Goal: Find contact information: Find contact information

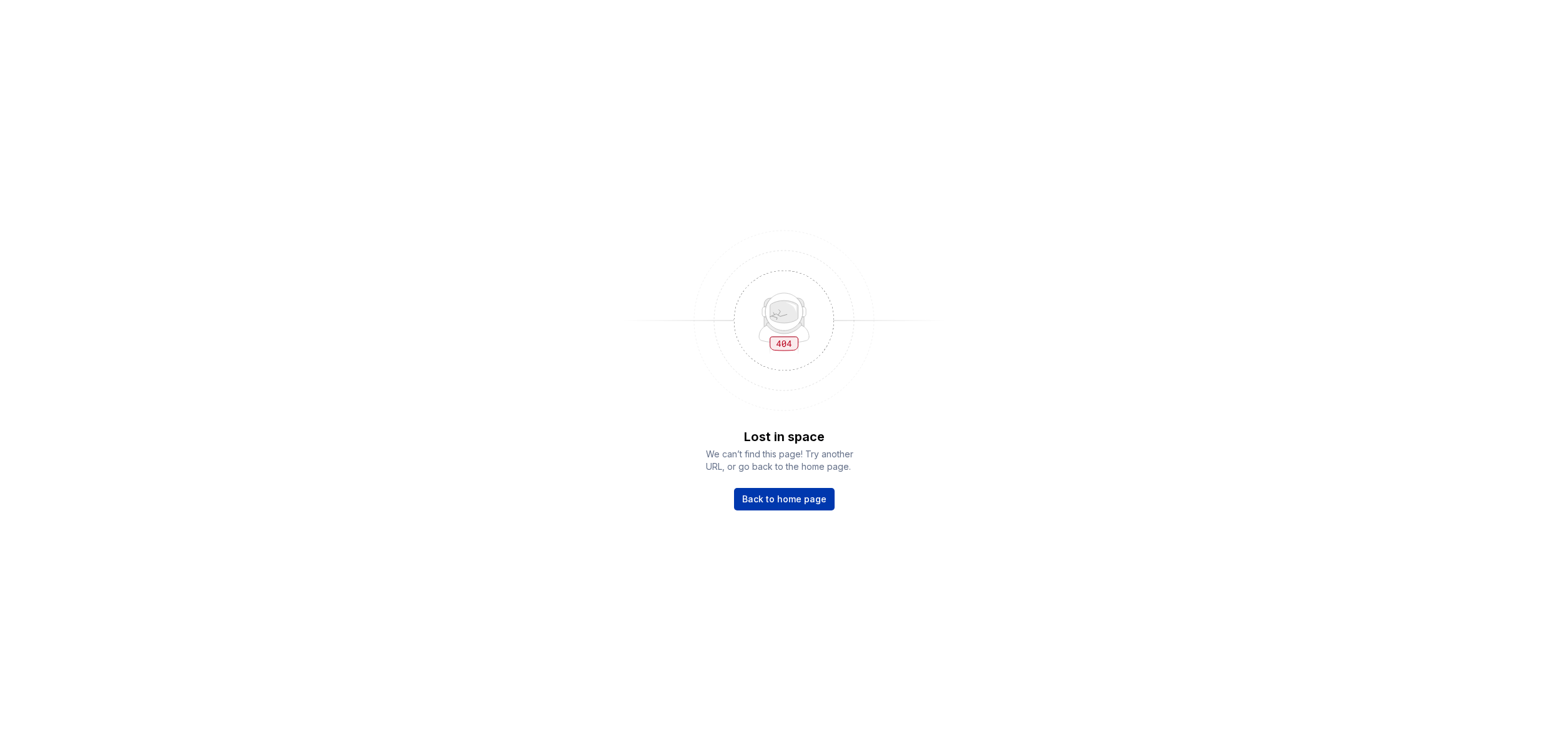
click at [769, 495] on span "Back to home page" at bounding box center [784, 499] width 84 height 12
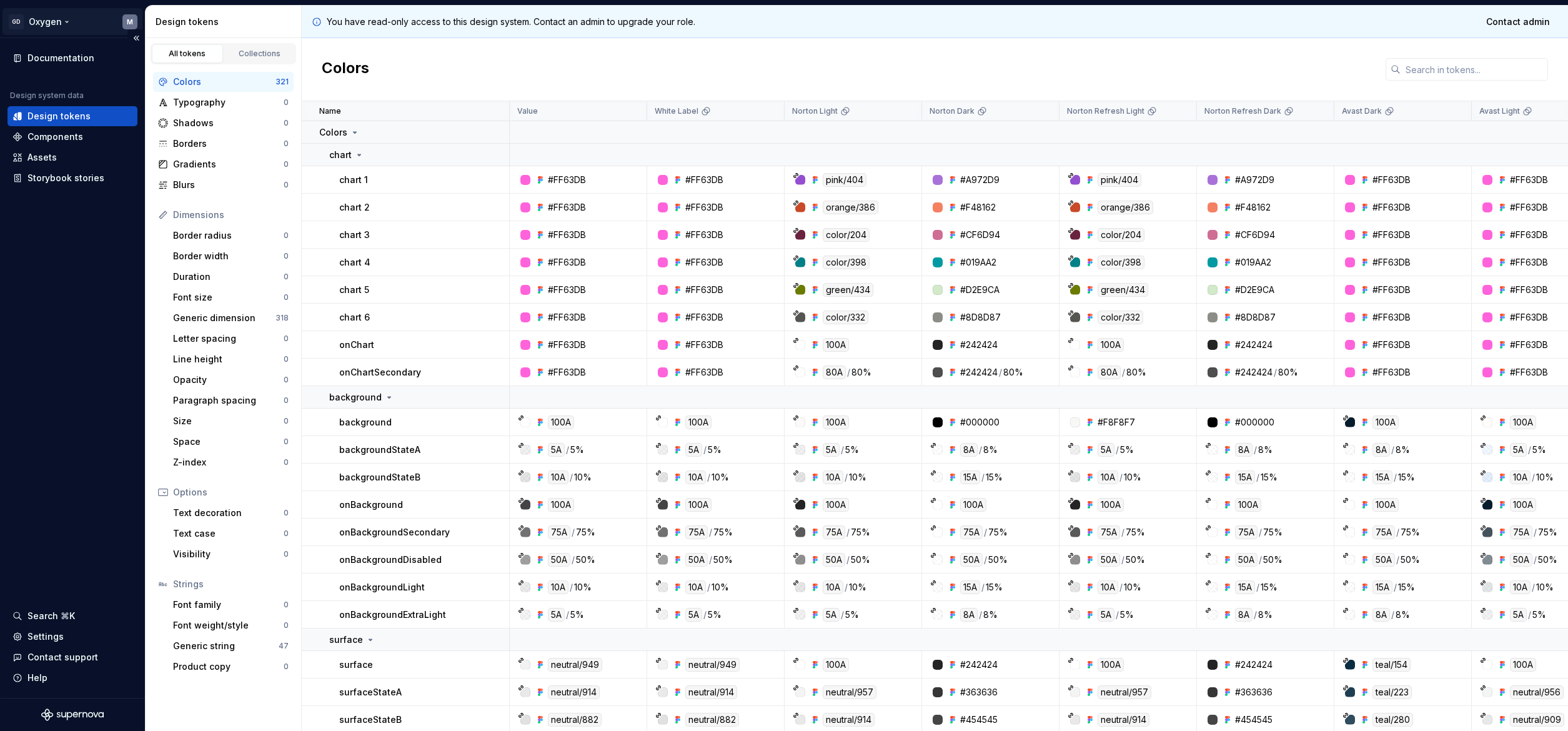
click at [68, 21] on html "GD Oxygen M Documentation Design system data Design tokens Components Assets St…" at bounding box center [784, 366] width 1568 height 731
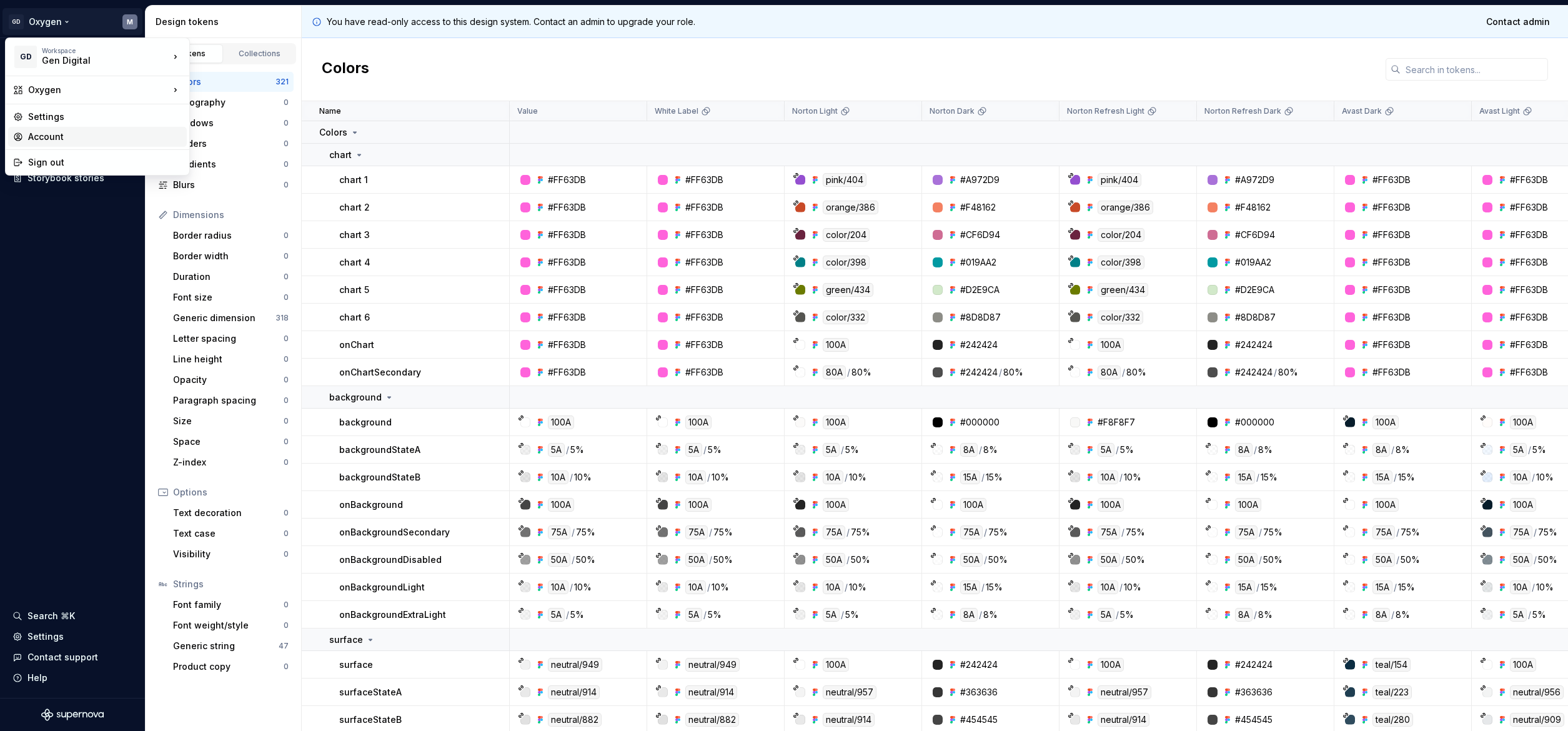
click at [71, 137] on div "Account" at bounding box center [104, 137] width 154 height 12
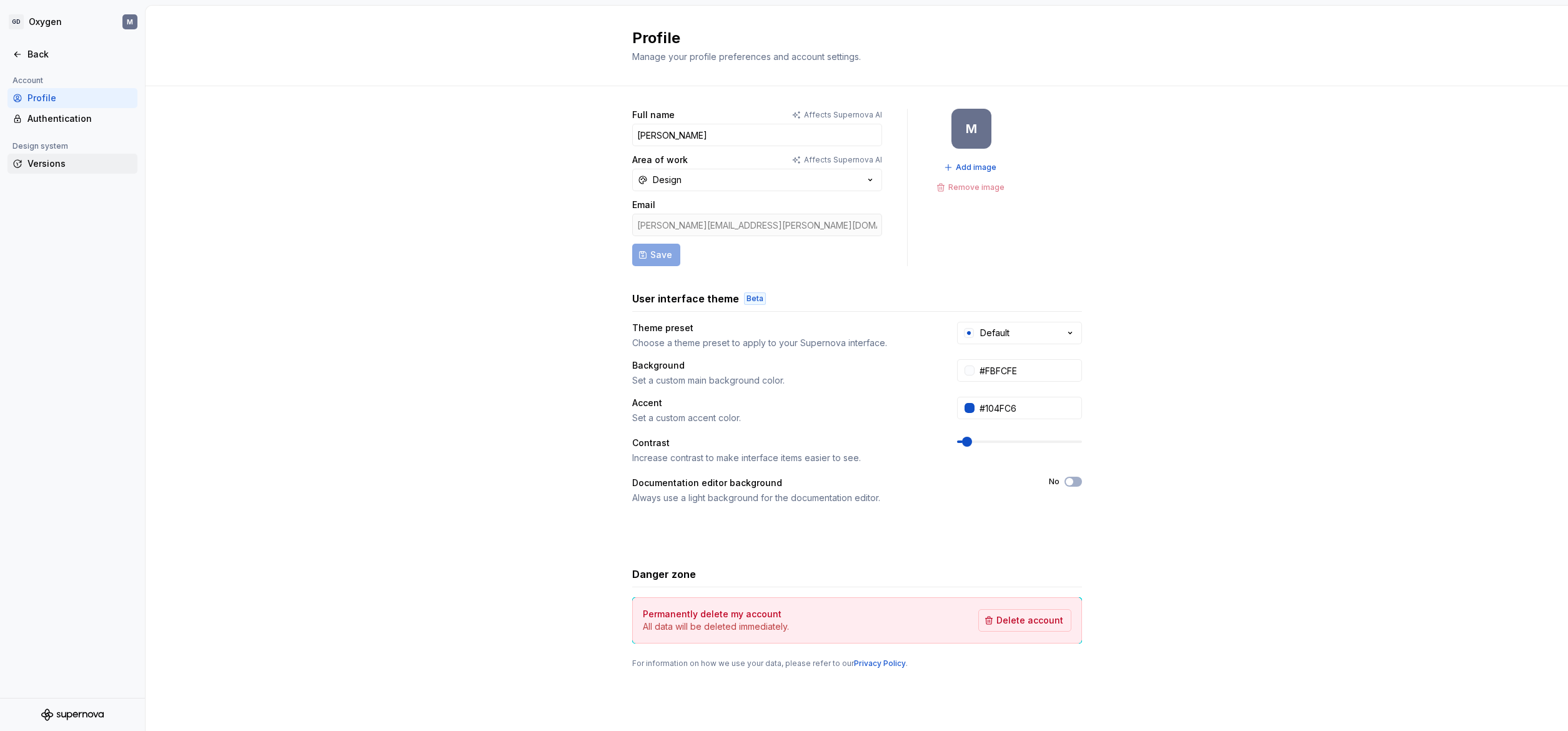
click at [56, 165] on div "Versions" at bounding box center [80, 164] width 105 height 12
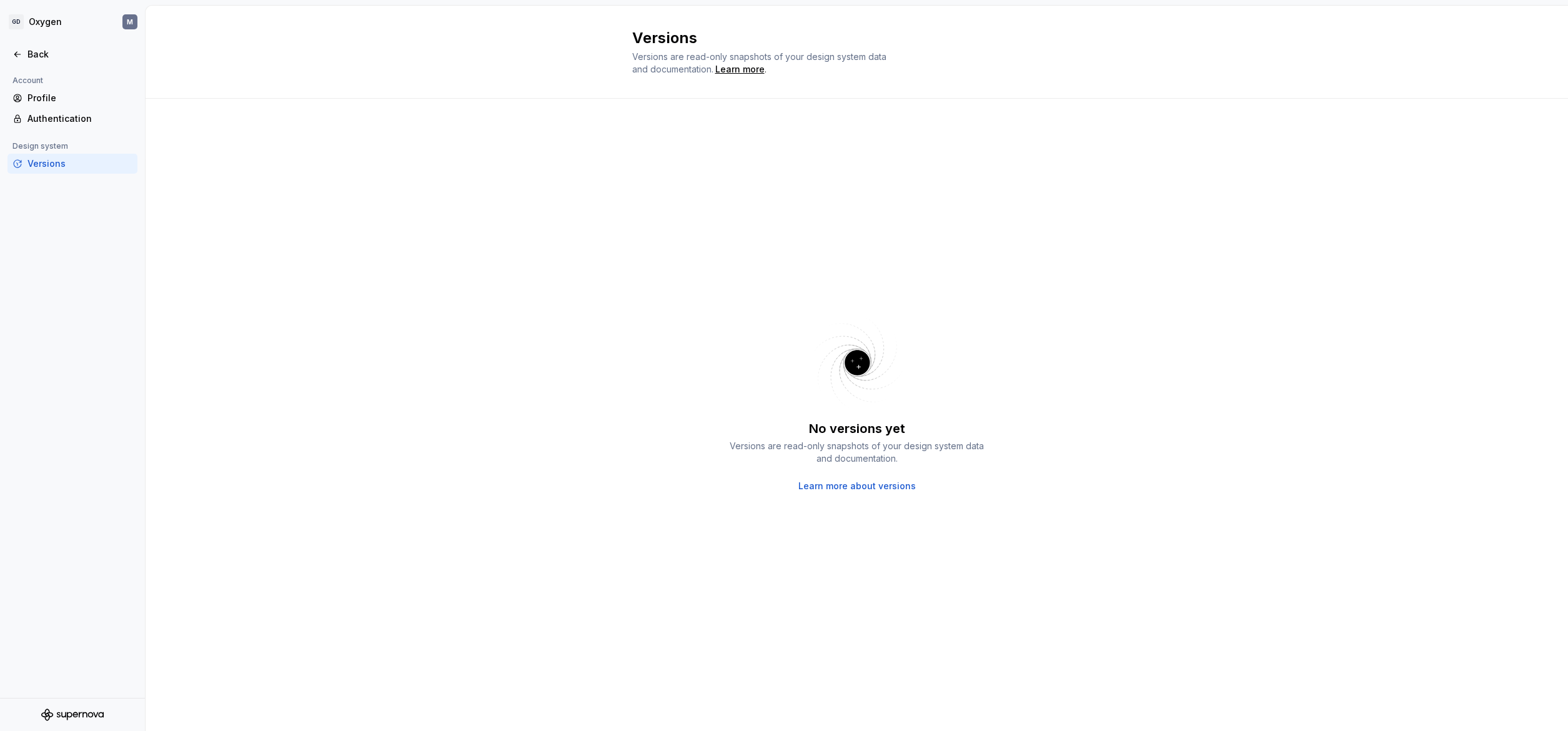
click at [65, 145] on div "Design system" at bounding box center [40, 145] width 65 height 15
click at [65, 135] on div "Account Profile Authentication Design system Versions" at bounding box center [72, 127] width 145 height 108
click at [65, 131] on div "Account Profile Authentication Design system Versions" at bounding box center [72, 127] width 145 height 108
click at [65, 125] on div "Authentication" at bounding box center [80, 118] width 105 height 12
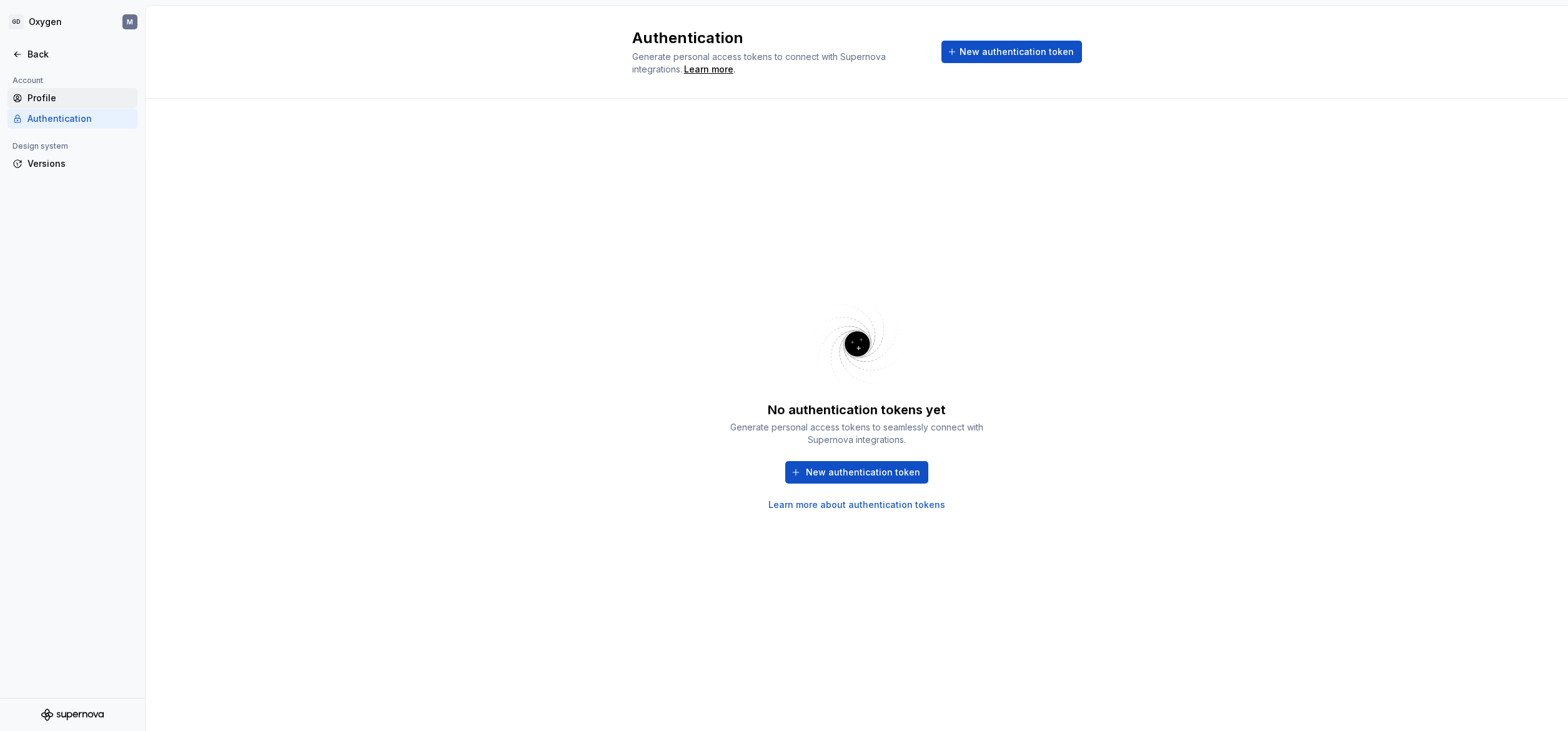
click at [64, 97] on div "Profile" at bounding box center [80, 98] width 105 height 12
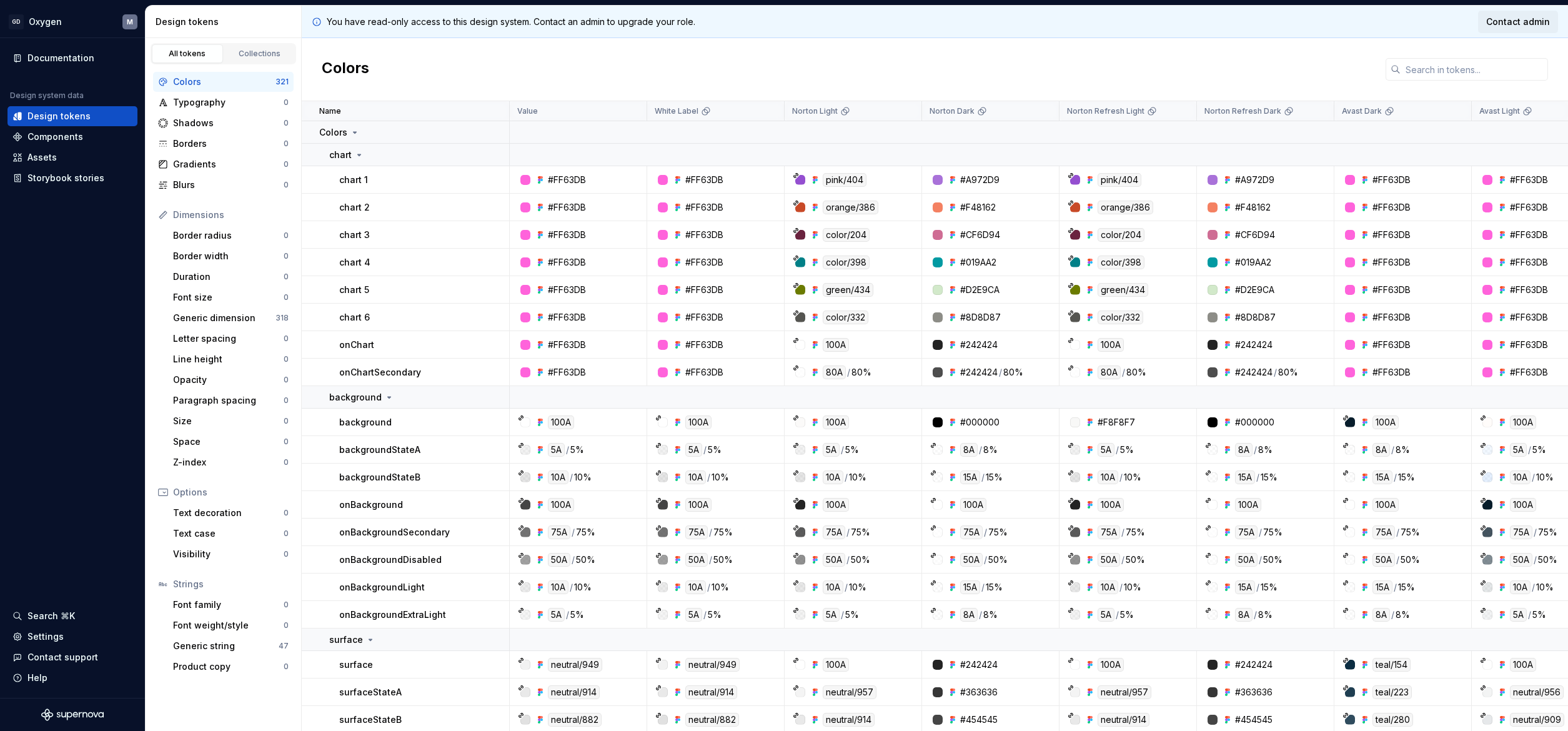
click at [1523, 20] on span "Contact admin" at bounding box center [1518, 22] width 64 height 12
